Goal: Navigation & Orientation: Find specific page/section

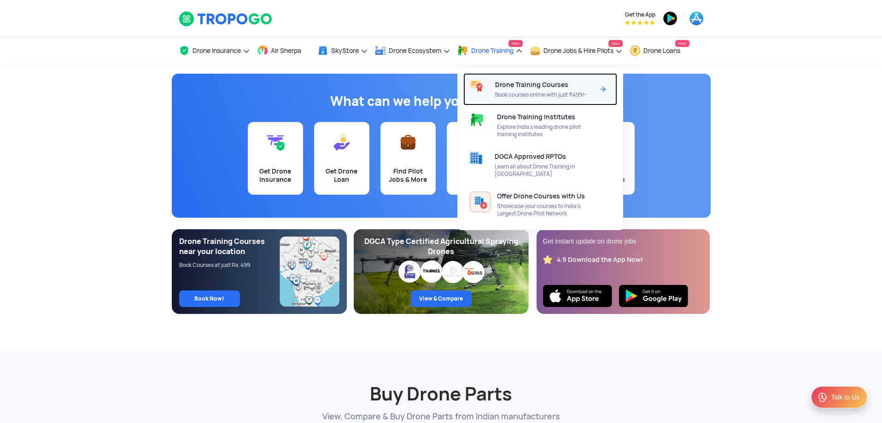
click at [495, 89] on div at bounding box center [479, 89] width 32 height 32
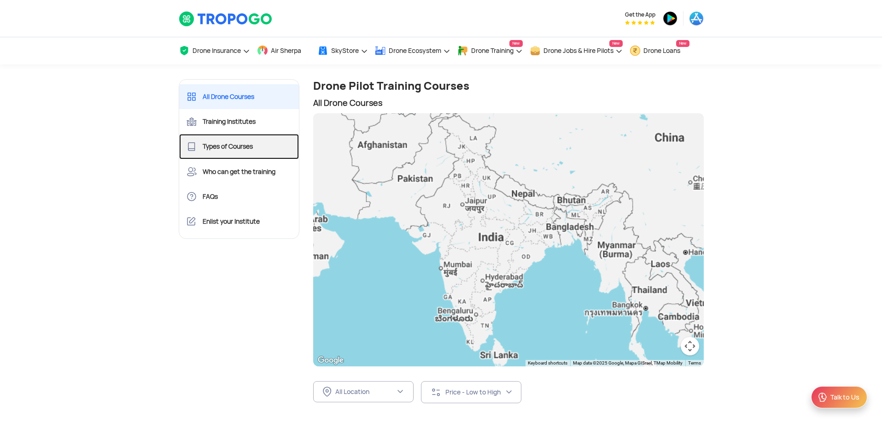
click at [242, 136] on link "Types of Courses" at bounding box center [239, 146] width 120 height 25
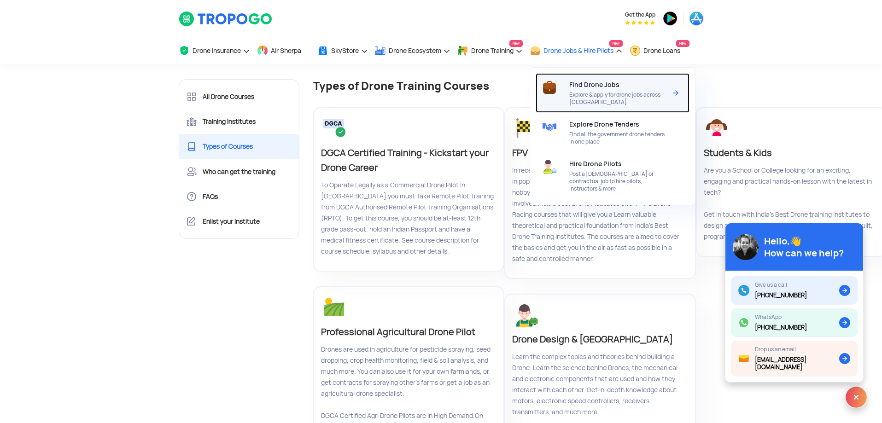
click at [608, 102] on span "Explore & apply for drone jobs across [GEOGRAPHIC_DATA]" at bounding box center [617, 98] width 97 height 15
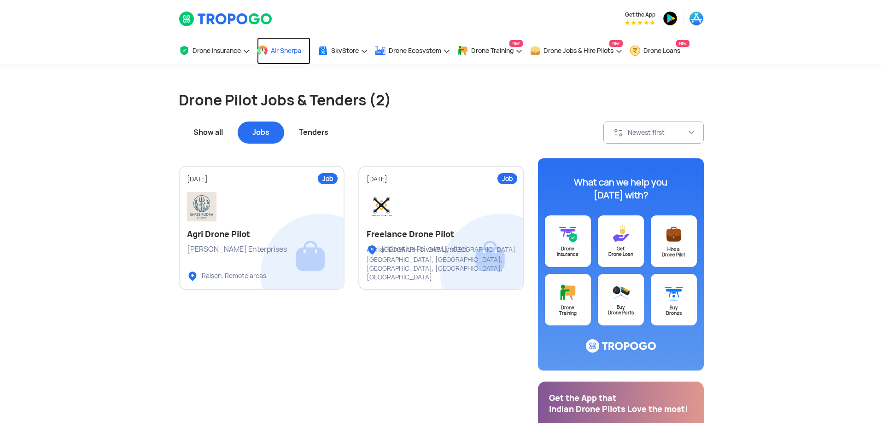
click at [277, 52] on span "Air Sherpa" at bounding box center [286, 50] width 30 height 7
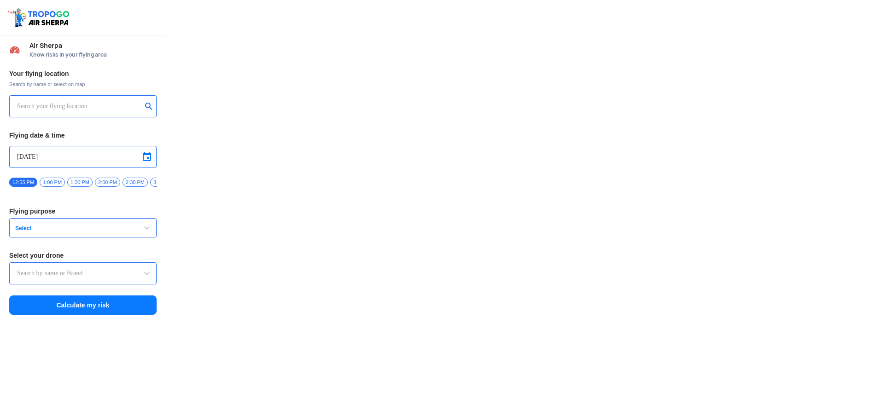
type input "Asteria A200"
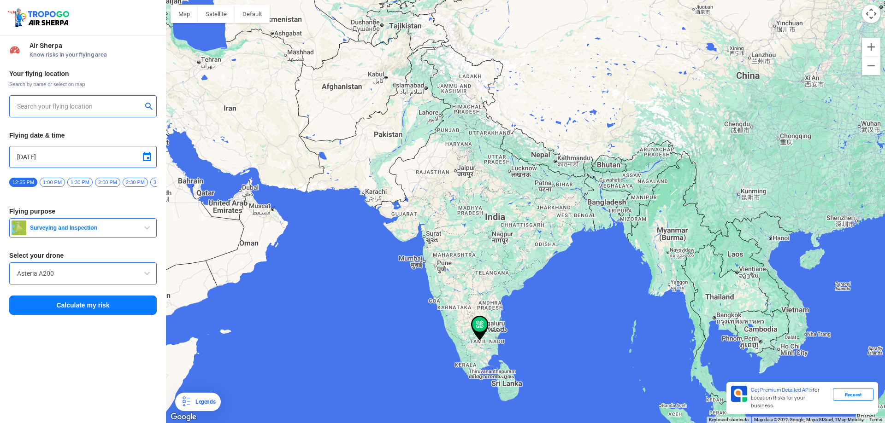
type input "254, Krishna Colony St, Sankar Nagar, Salem, Tamil Nadu 636007, India"
click at [58, 21] on img at bounding box center [39, 17] width 65 height 21
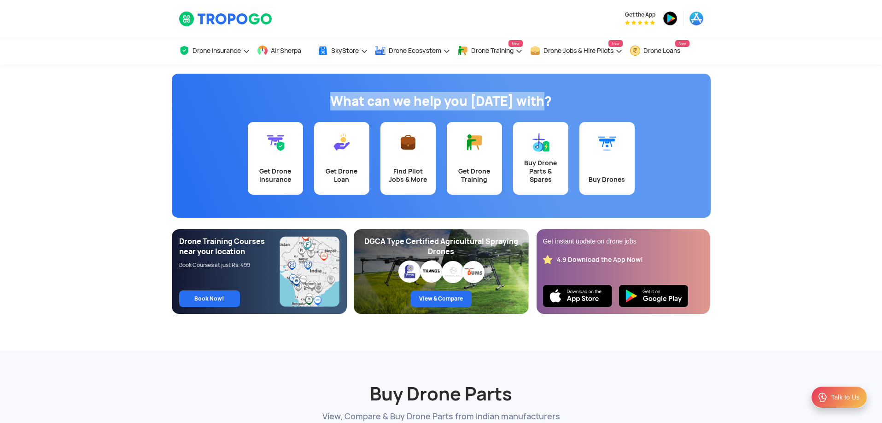
drag, startPoint x: 334, startPoint y: 99, endPoint x: 597, endPoint y: 98, distance: 263.5
click at [597, 98] on h1 "What can we help you today with?" at bounding box center [441, 101] width 525 height 18
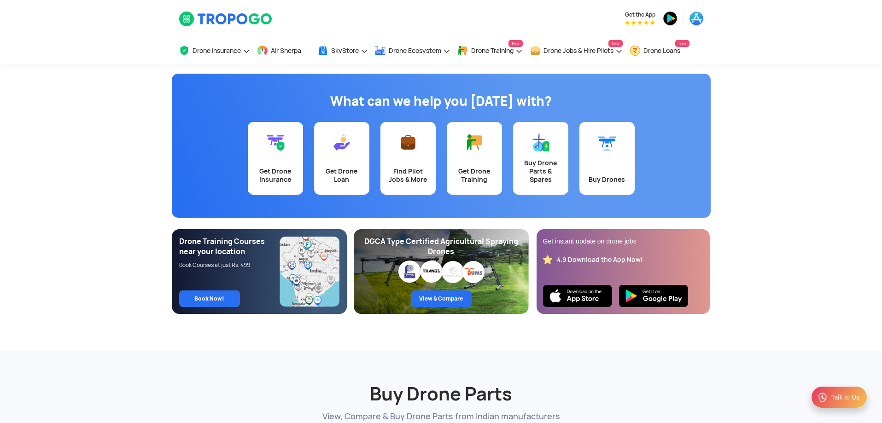
click at [646, 82] on div "What can we help you today with? Get Drone Insurance Get Drone Loan Find Pilot …" at bounding box center [441, 146] width 539 height 144
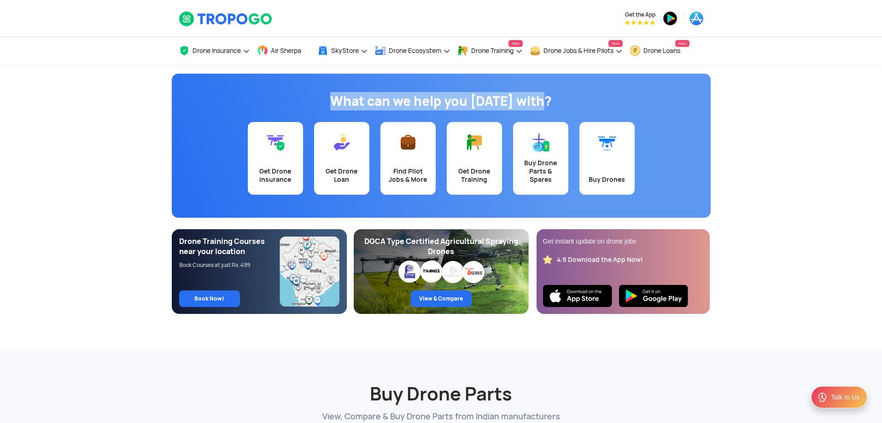
drag, startPoint x: 553, startPoint y: 103, endPoint x: 330, endPoint y: 97, distance: 223.1
click at [330, 97] on h1 "What can we help you [DATE] with?" at bounding box center [441, 101] width 525 height 18
click at [382, 83] on div "What can we help you [DATE] with?" at bounding box center [441, 102] width 539 height 39
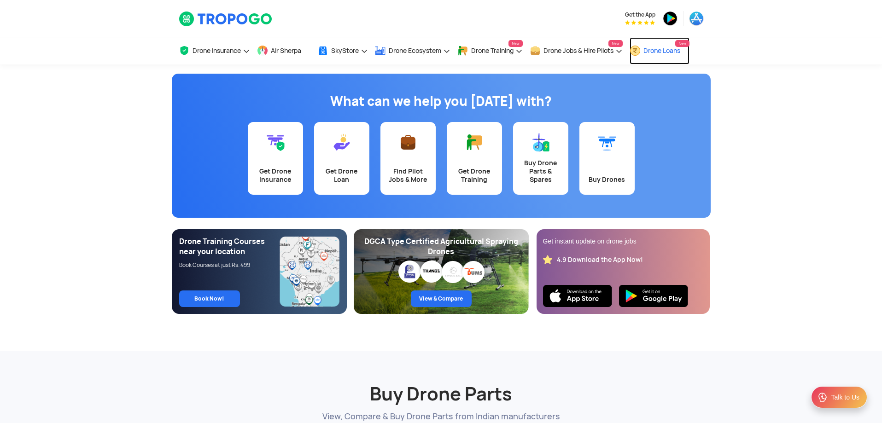
click at [657, 50] on span "Drone Loans" at bounding box center [662, 50] width 37 height 7
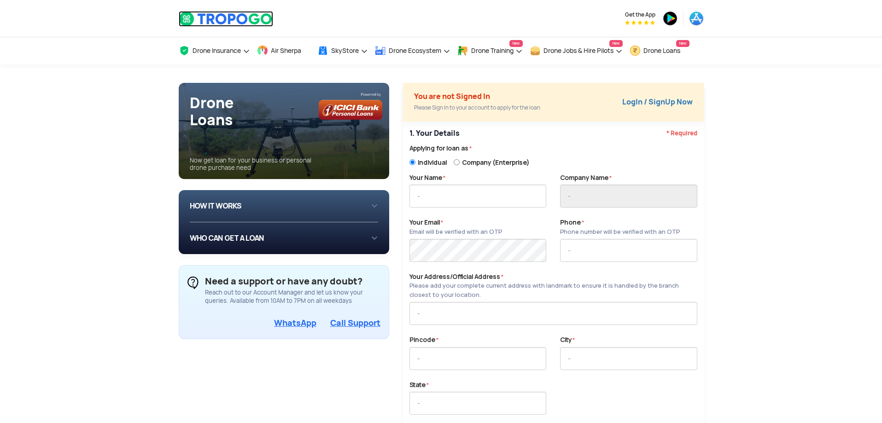
click at [216, 24] on img at bounding box center [226, 19] width 94 height 16
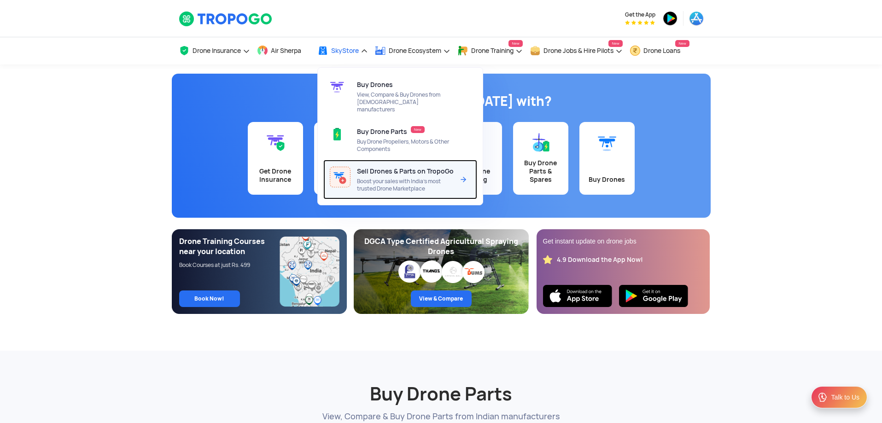
click at [369, 168] on span "Sell Drones & Parts on TropoGo" at bounding box center [405, 171] width 97 height 7
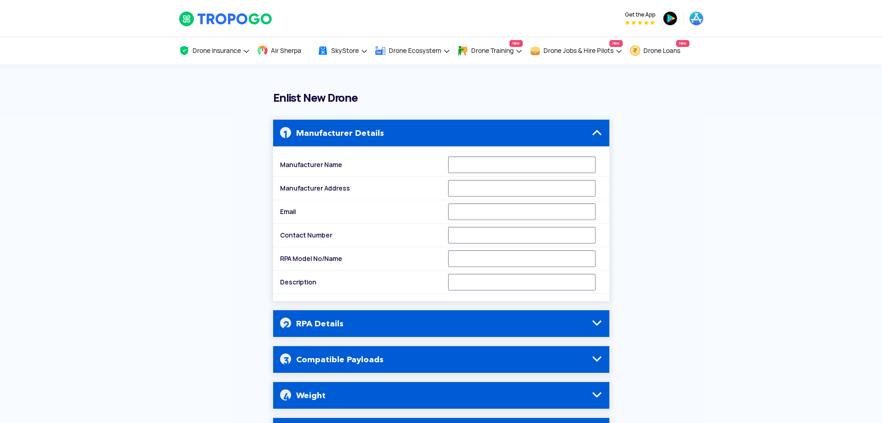
click at [601, 133] on span at bounding box center [597, 132] width 11 height 11
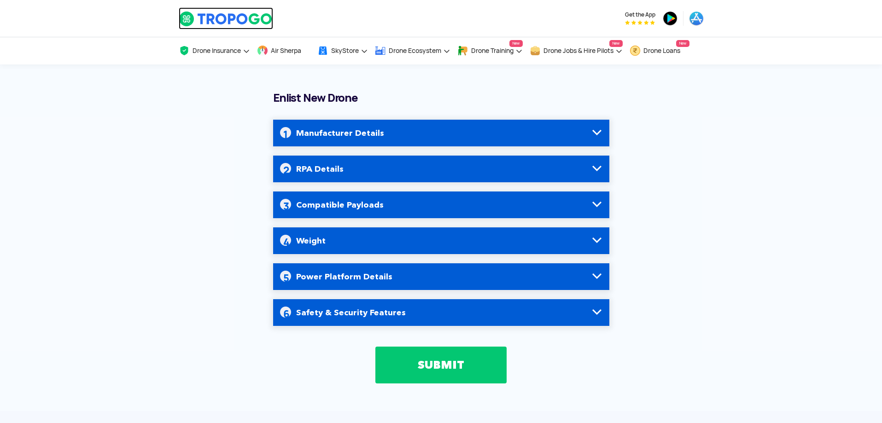
click at [248, 18] on img at bounding box center [226, 19] width 94 height 16
